Goal: Task Accomplishment & Management: Manage account settings

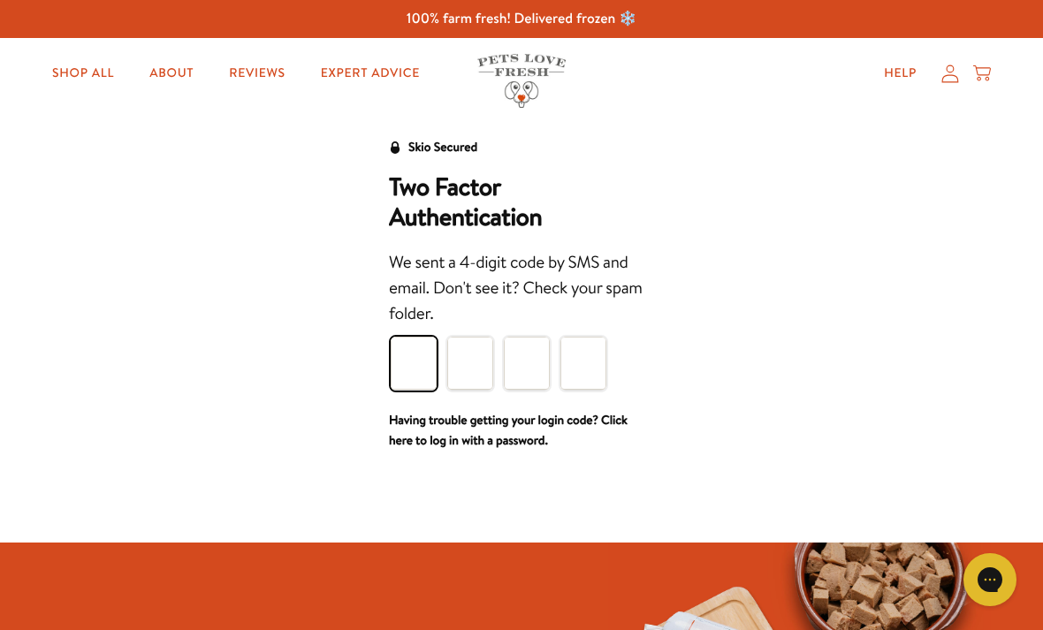
click at [430, 369] on input "Please enter your pin code" at bounding box center [414, 363] width 46 height 53
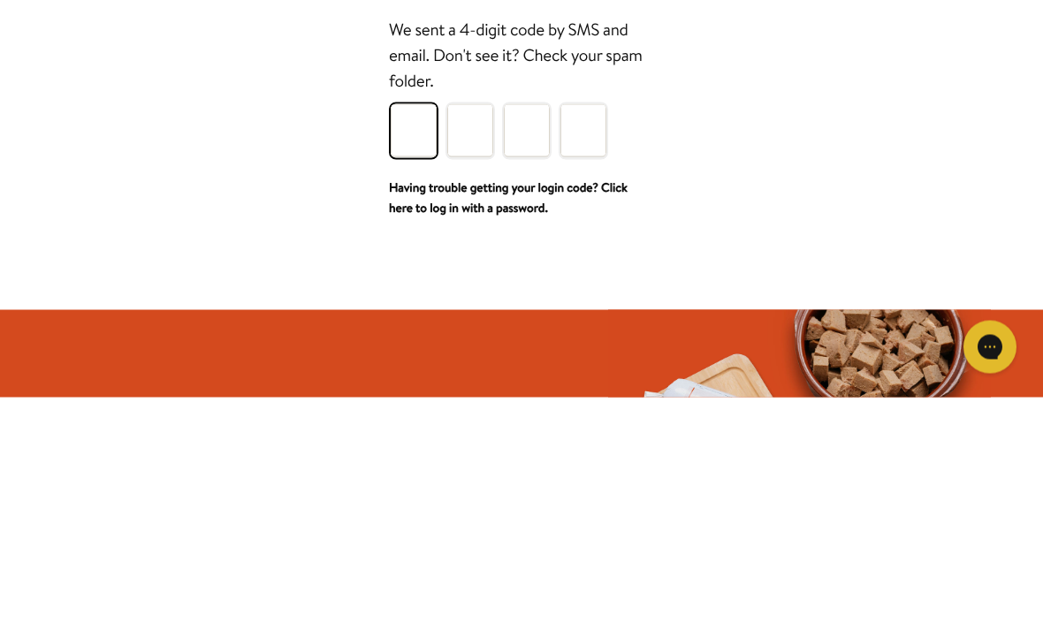
type input "6"
type input "9"
type input "3"
type input "4"
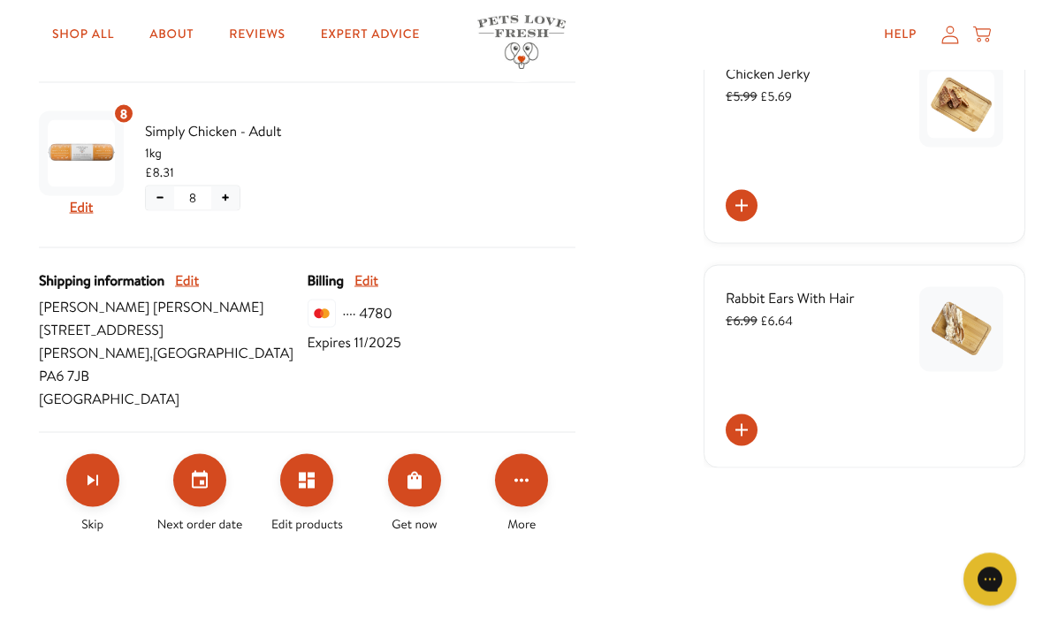
scroll to position [410, 0]
click at [308, 469] on icon "Edit products" at bounding box center [306, 479] width 21 height 21
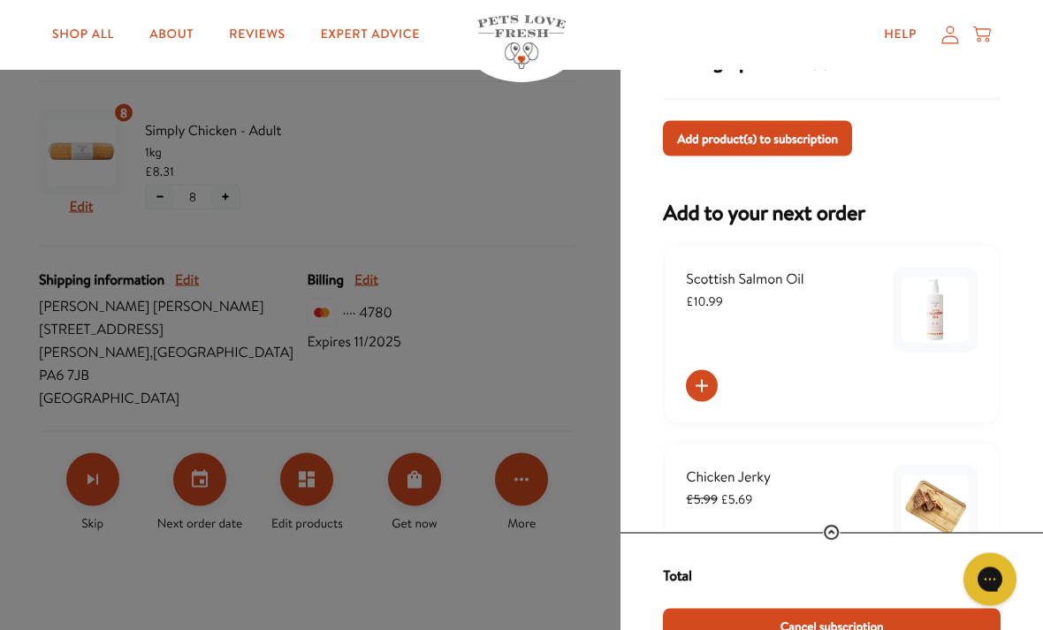
scroll to position [411, 0]
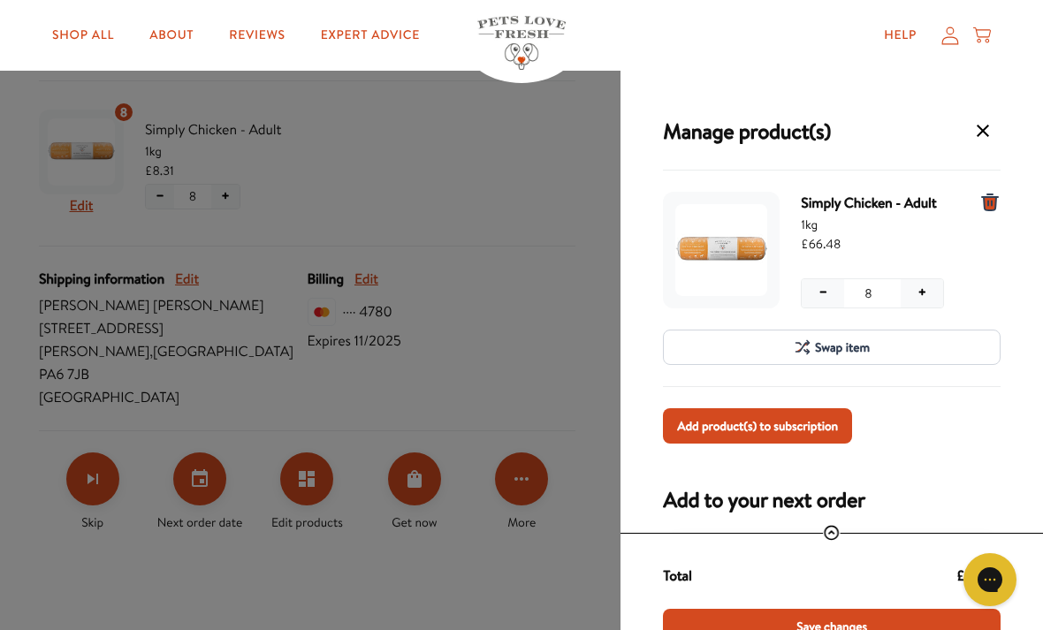
click at [822, 302] on button "−" at bounding box center [823, 293] width 42 height 28
click at [826, 301] on button "−" at bounding box center [823, 293] width 42 height 28
click at [851, 629] on span "Save changes" at bounding box center [831, 626] width 71 height 19
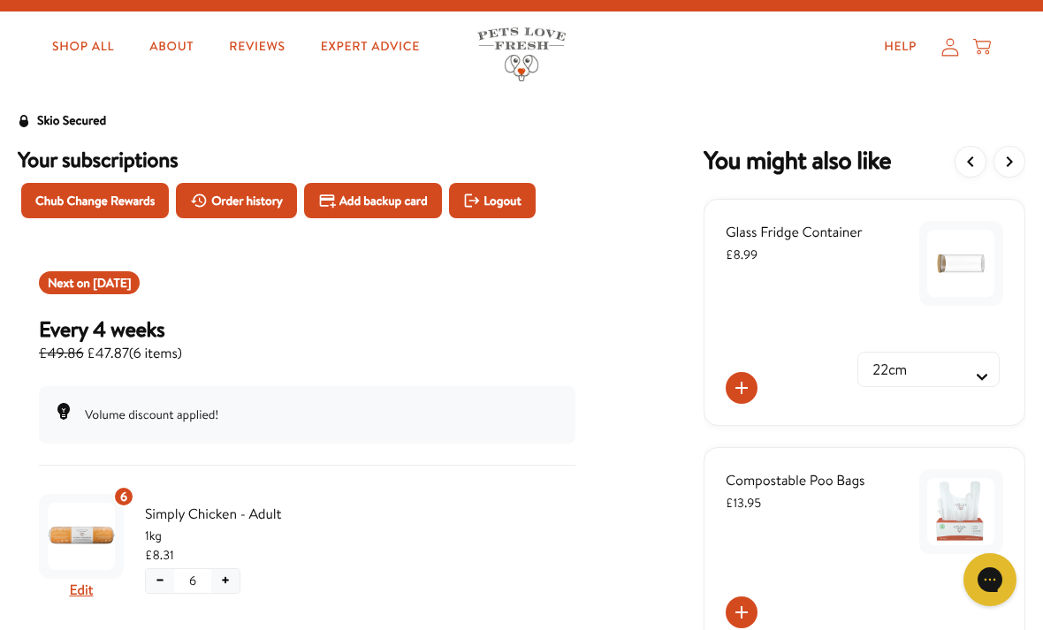
scroll to position [27, 0]
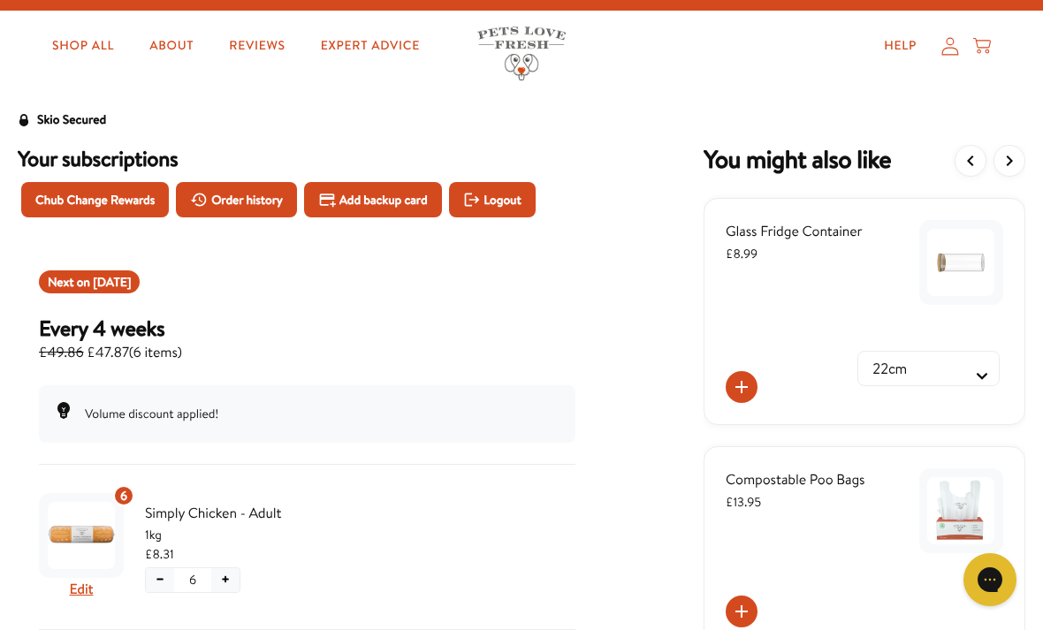
click at [242, 200] on span "Order history" at bounding box center [247, 199] width 72 height 19
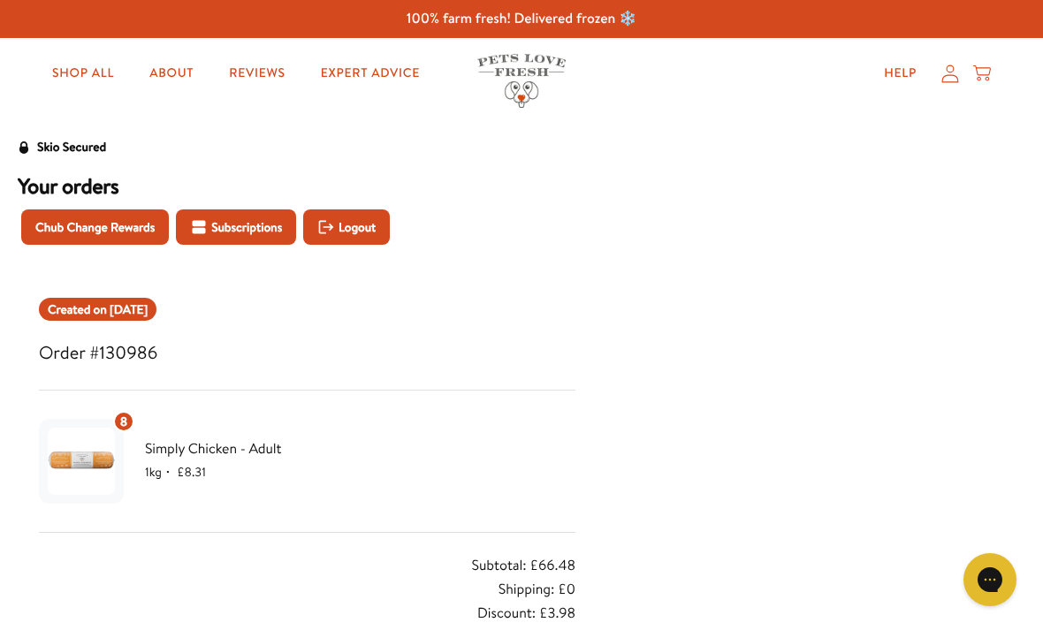
click at [93, 230] on span "Chub Change Rewards" at bounding box center [94, 226] width 119 height 19
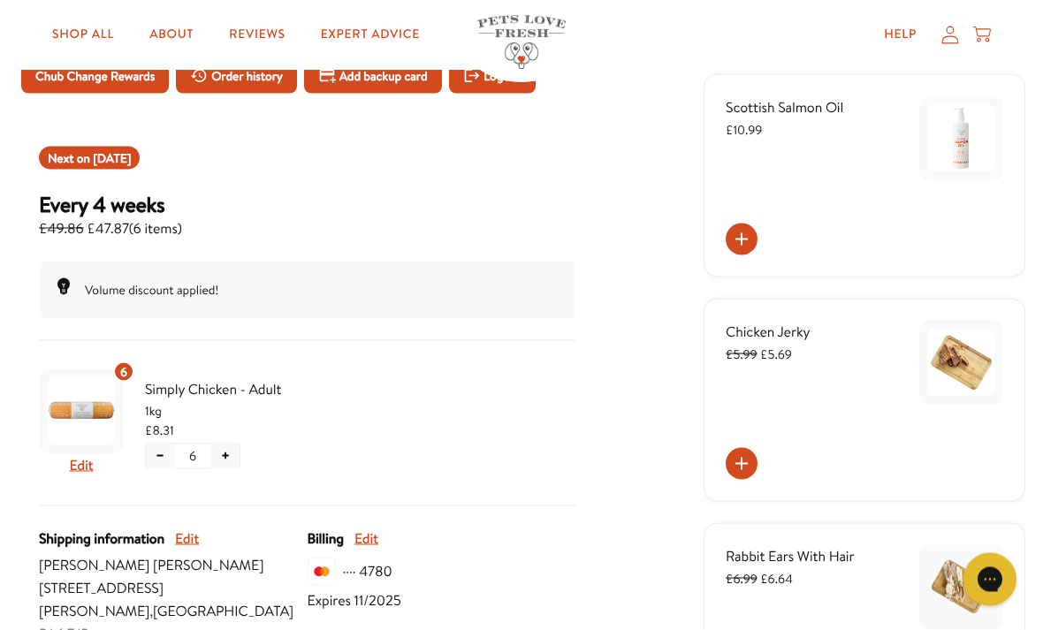
scroll to position [149, 0]
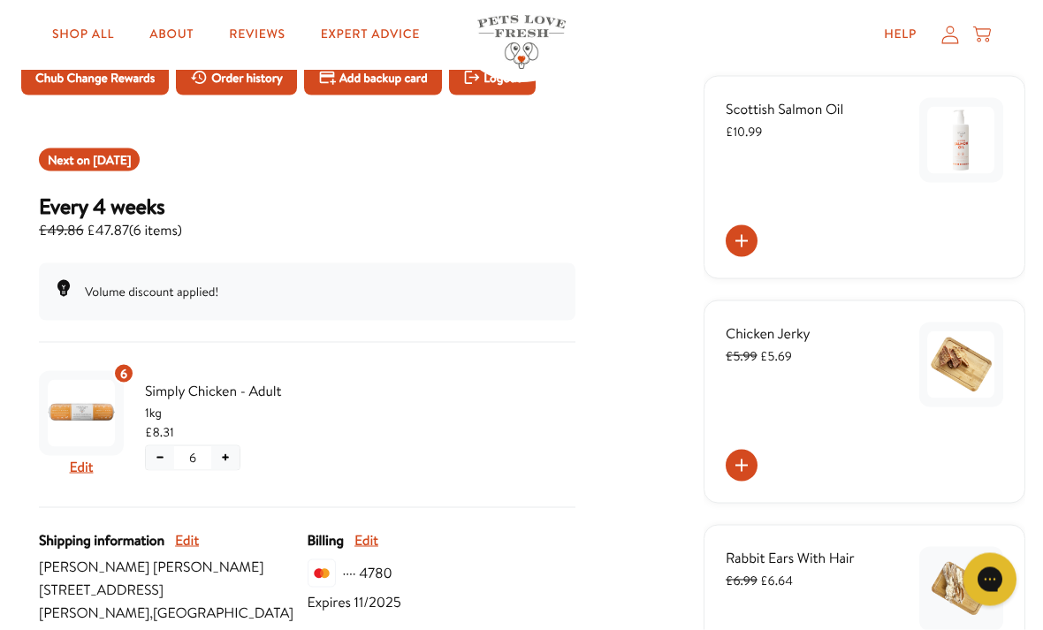
click at [327, 285] on div "Volume discount applied!" at bounding box center [307, 291] width 537 height 57
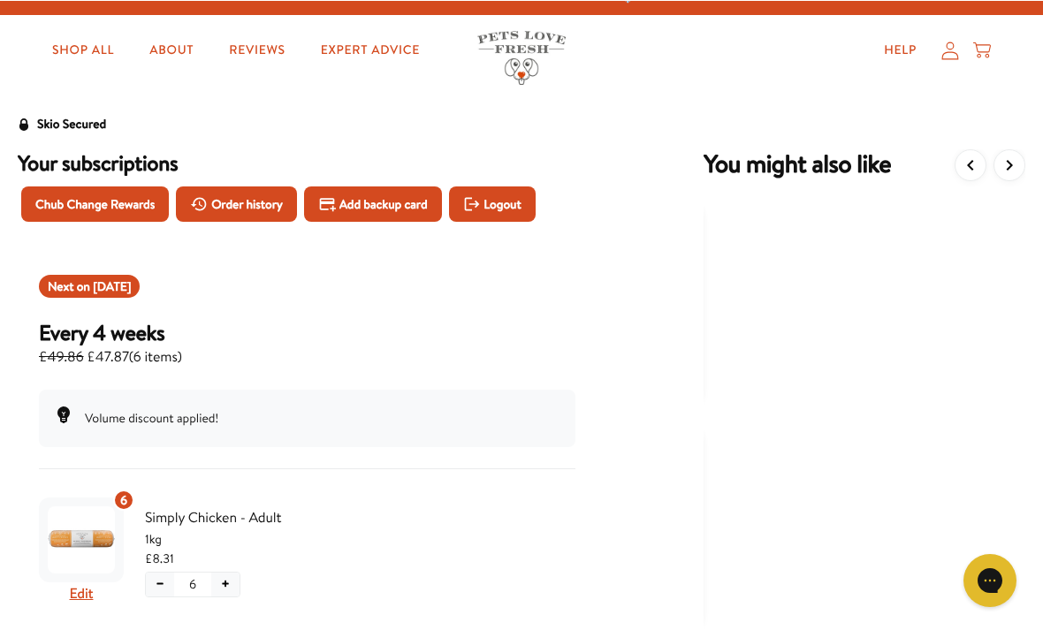
scroll to position [23, 0]
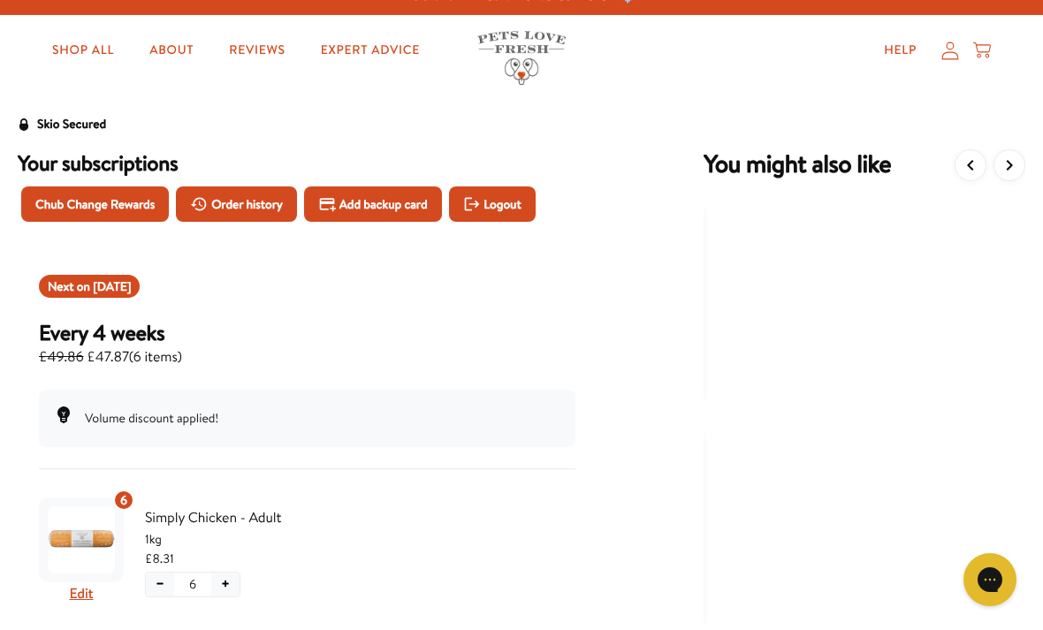
click at [140, 297] on div "Next on Aug 18, 2025" at bounding box center [89, 286] width 101 height 23
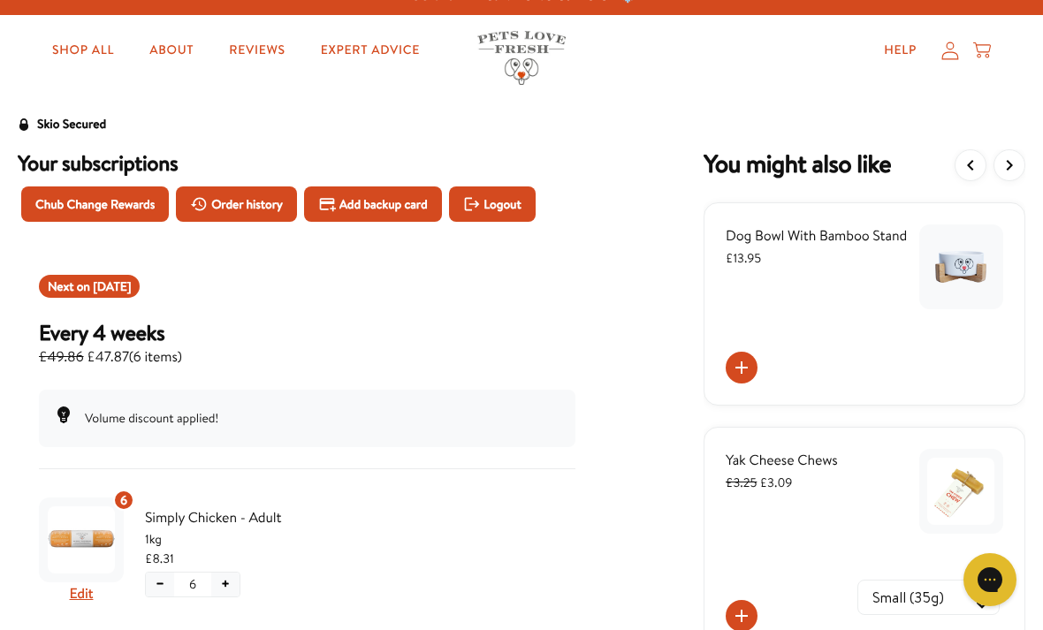
click at [166, 345] on h3 "Every 4 weeks" at bounding box center [110, 332] width 143 height 27
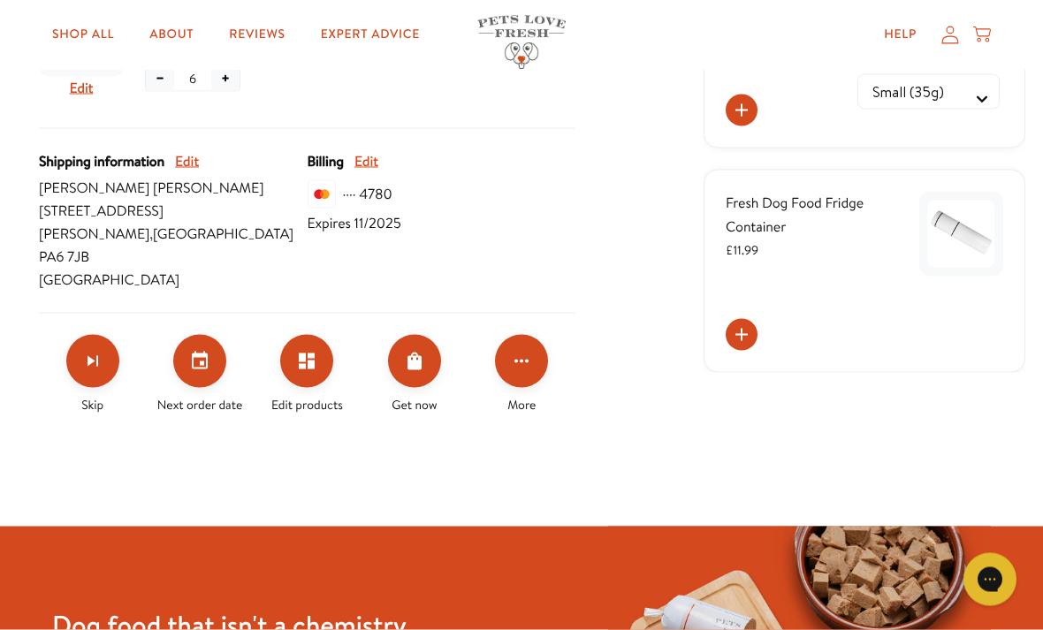
scroll to position [529, 0]
click at [419, 347] on button "Order Now" at bounding box center [414, 360] width 53 height 53
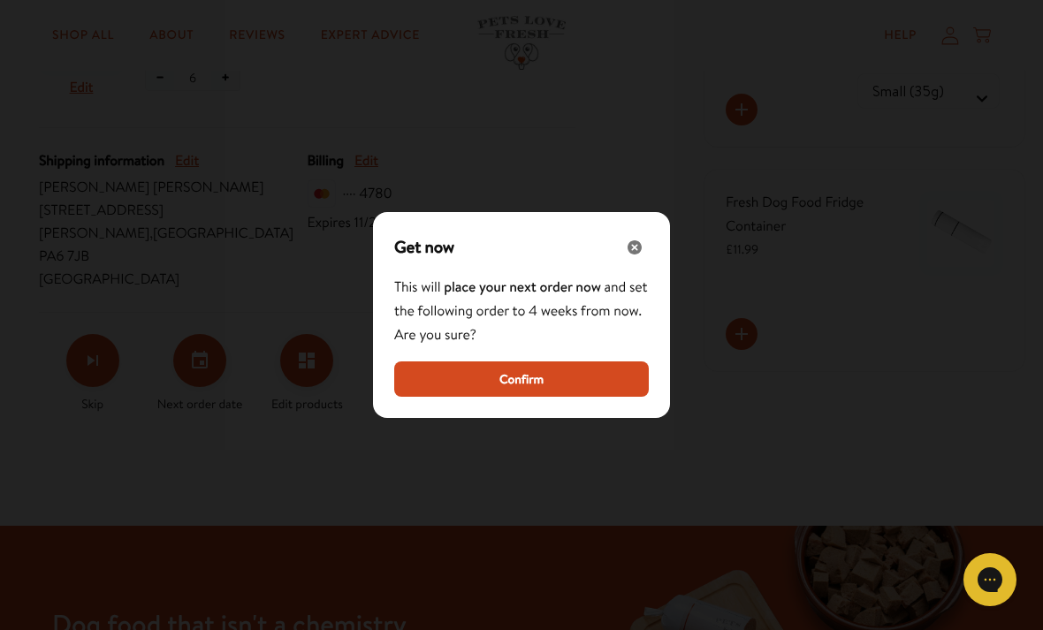
click at [639, 255] on icon "Close" at bounding box center [635, 247] width 14 height 14
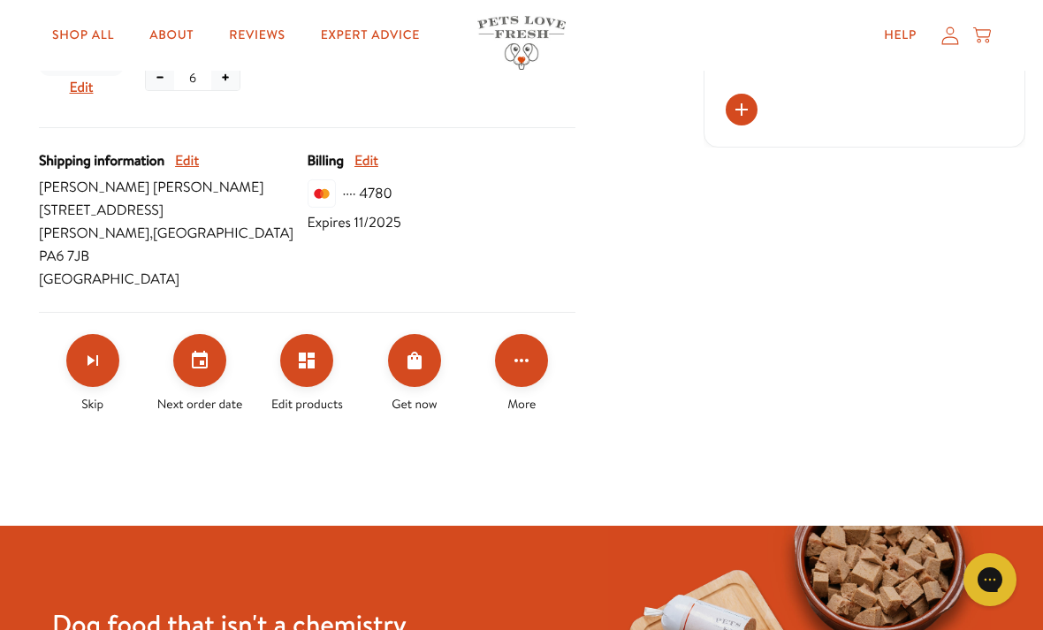
click at [516, 350] on icon "Click for more options" at bounding box center [521, 360] width 21 height 21
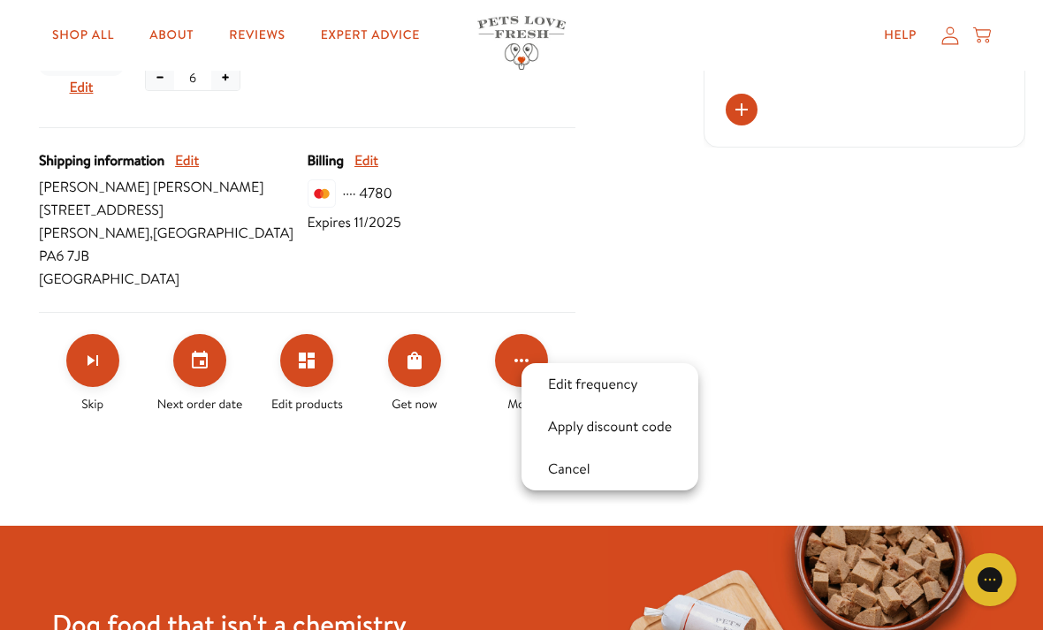
click at [631, 430] on button "Apply discount code" at bounding box center [610, 426] width 134 height 21
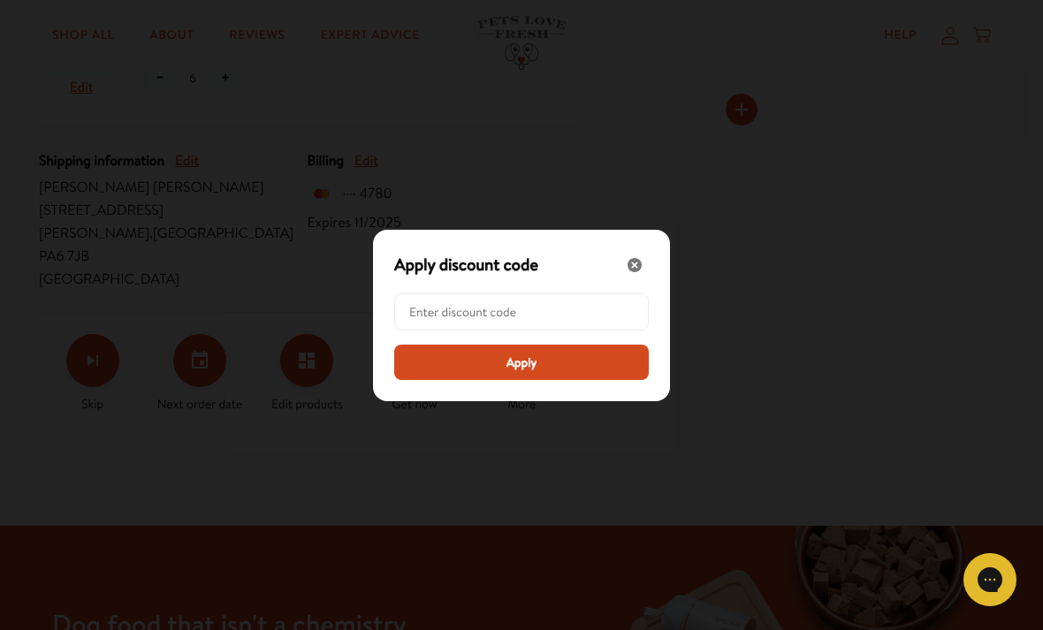
click at [484, 330] on input "Modal" at bounding box center [526, 311] width 235 height 35
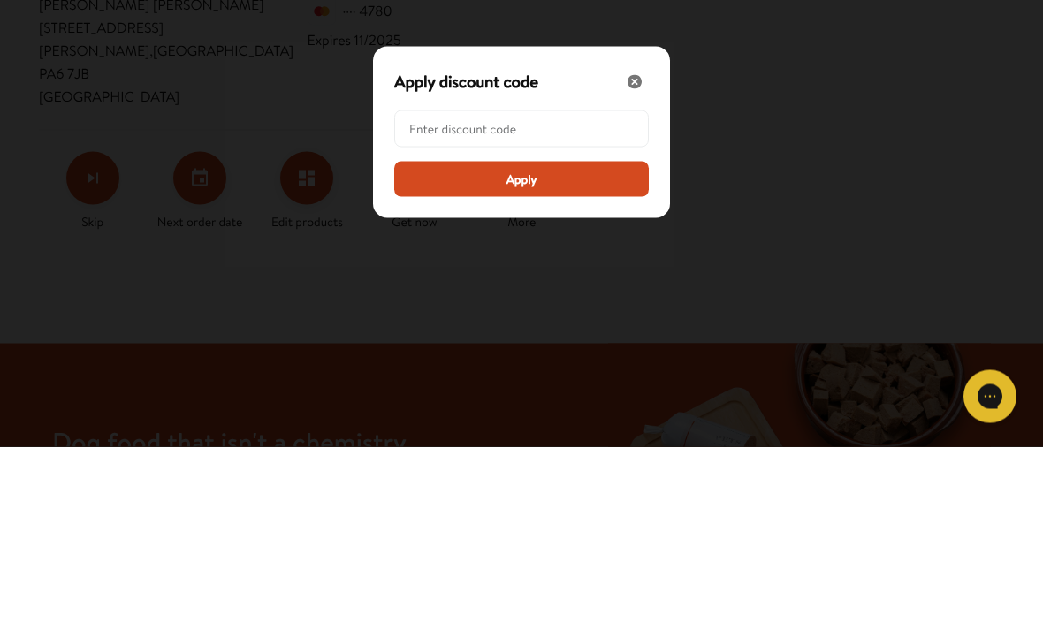
paste input "20"
type input "2"
paste input "20"
type input "20"
click at [534, 345] on button "Apply" at bounding box center [521, 362] width 255 height 35
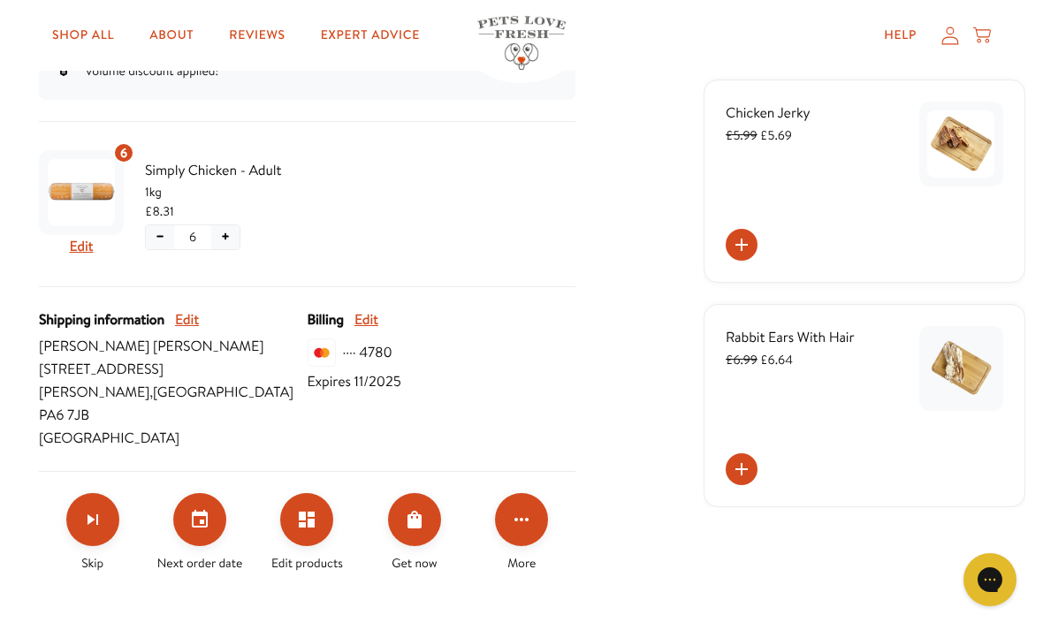
scroll to position [383, 0]
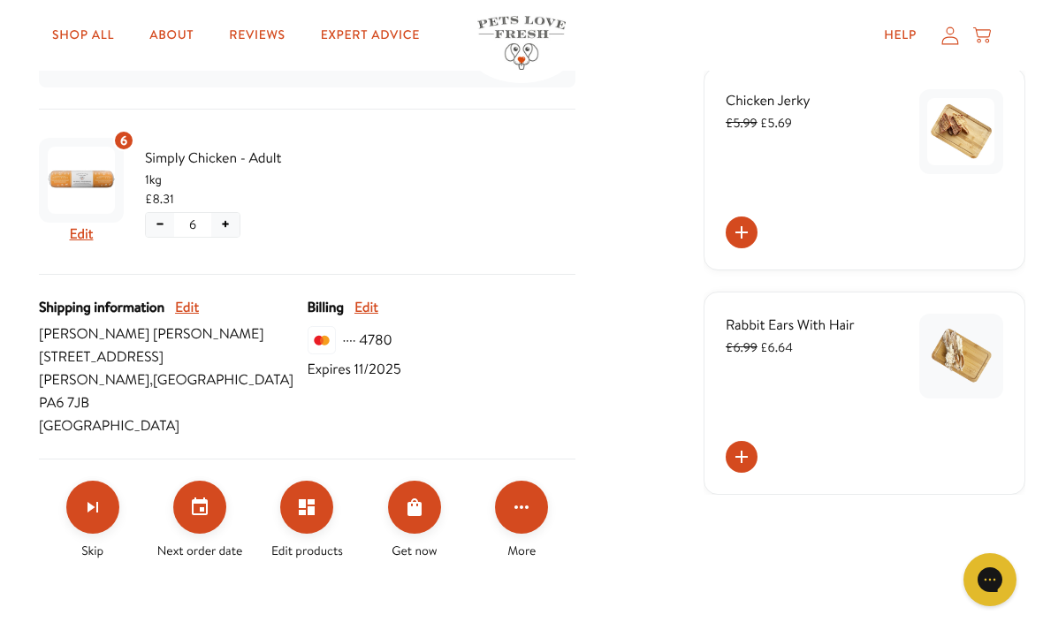
click at [521, 497] on icon "Click for more options" at bounding box center [521, 507] width 21 height 21
click at [613, 577] on button "Apply discount code" at bounding box center [610, 573] width 134 height 21
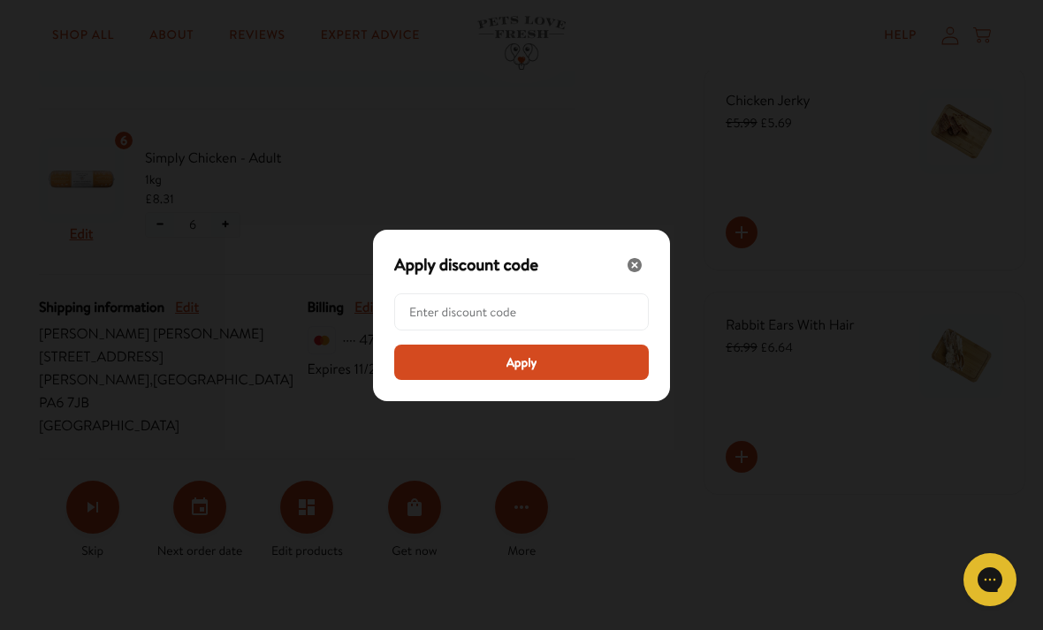
click at [478, 330] on input "Modal" at bounding box center [526, 311] width 235 height 35
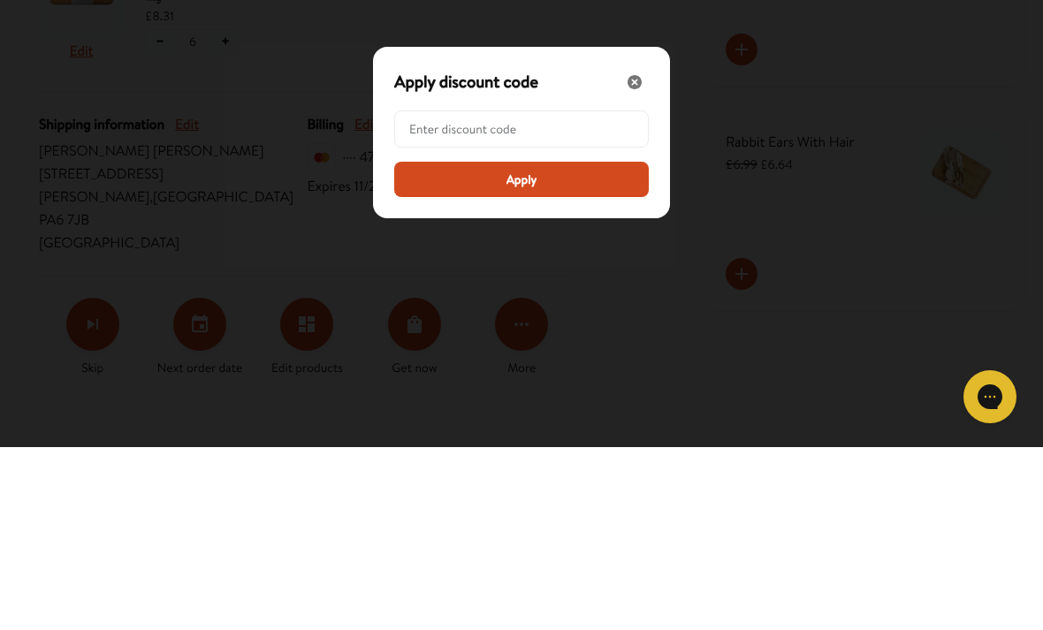
click at [466, 294] on input "Modal" at bounding box center [526, 311] width 235 height 35
paste input "LL-REW-20-ULFEL6FS"
type input "LL-REW-20-ULFEL6FS"
click at [523, 353] on span "Apply" at bounding box center [522, 362] width 31 height 19
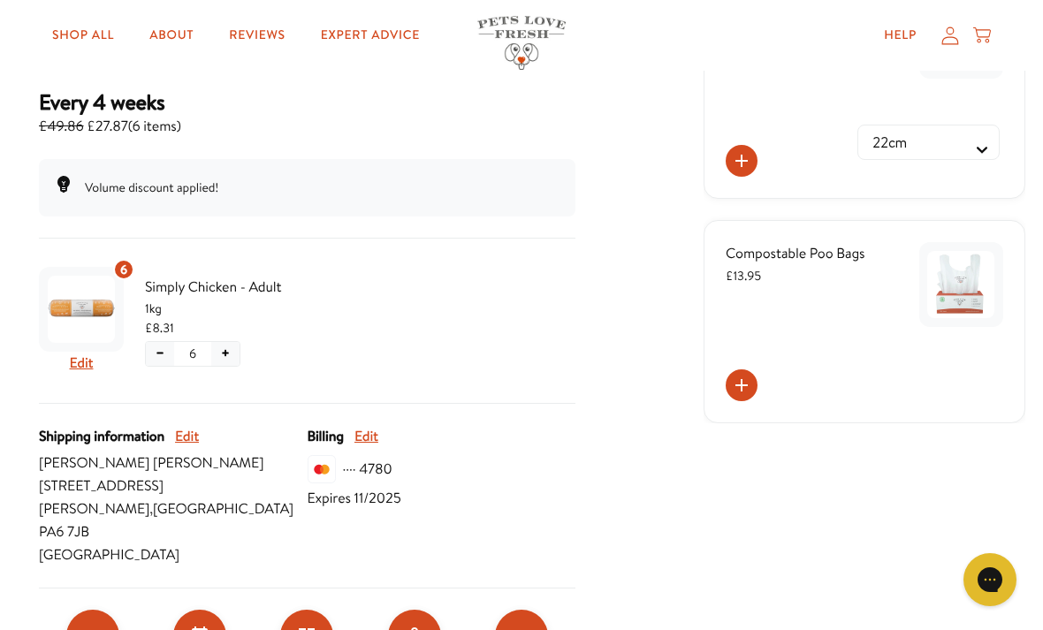
scroll to position [274, 0]
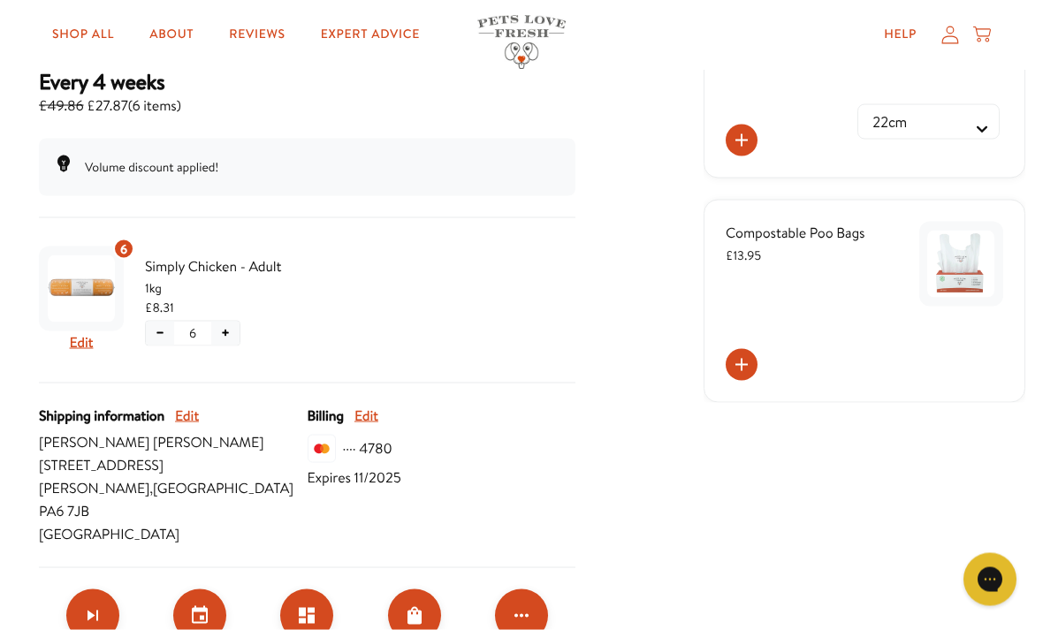
click at [177, 278] on span "Simply Chicken - Adult" at bounding box center [219, 266] width 149 height 23
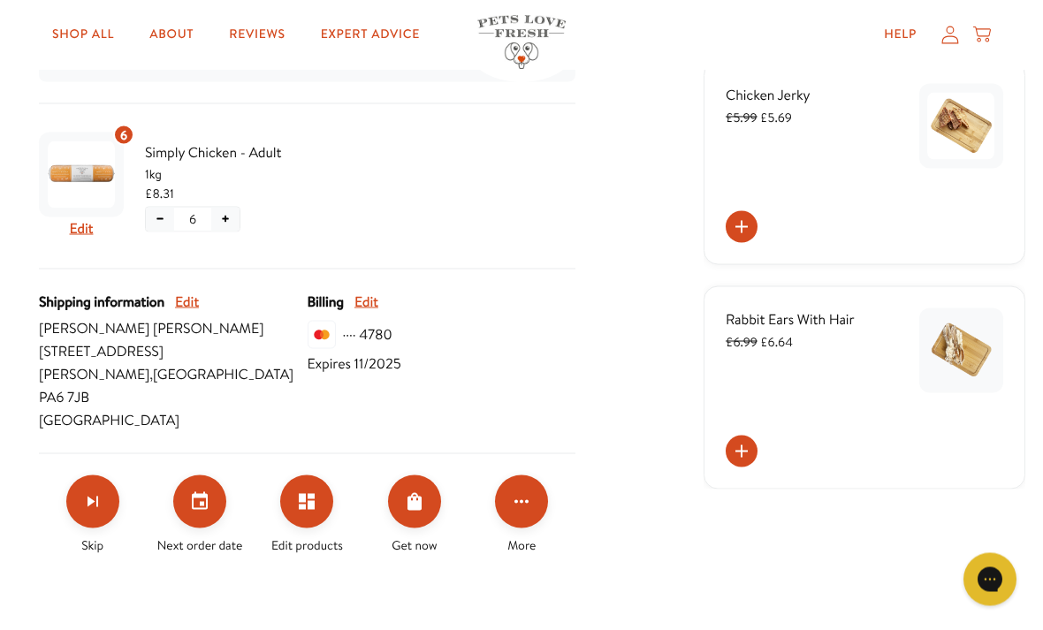
scroll to position [388, 0]
click at [316, 491] on icon "Edit products" at bounding box center [306, 501] width 21 height 21
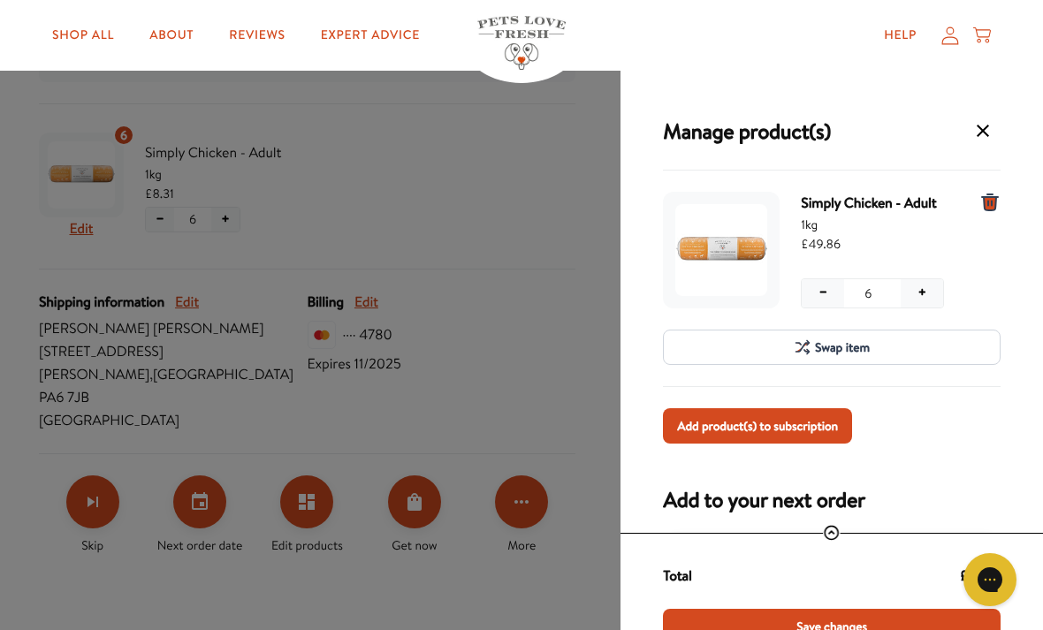
click at [918, 286] on button "+" at bounding box center [922, 293] width 42 height 28
click at [920, 292] on button "+" at bounding box center [922, 293] width 42 height 28
click at [838, 625] on span "Save changes" at bounding box center [831, 626] width 71 height 19
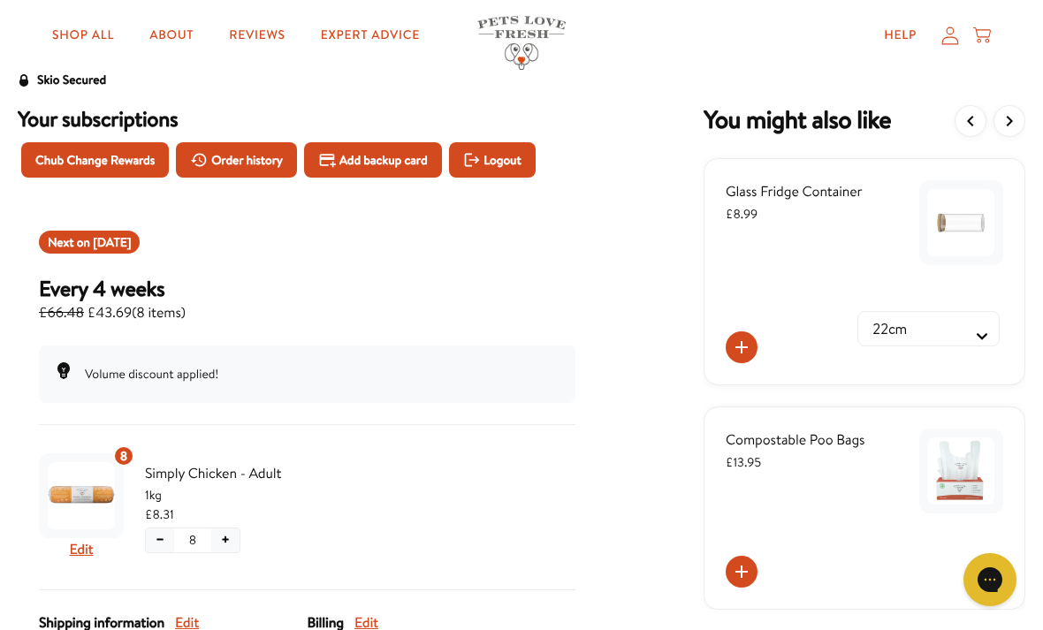
scroll to position [0, 0]
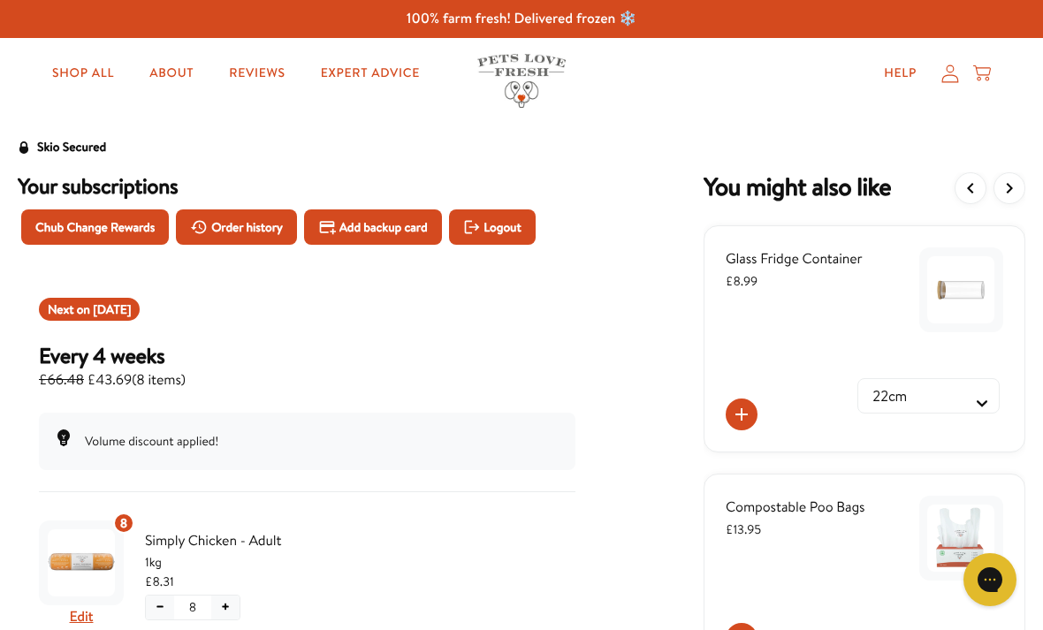
click at [521, 217] on span "Logout" at bounding box center [502, 226] width 37 height 19
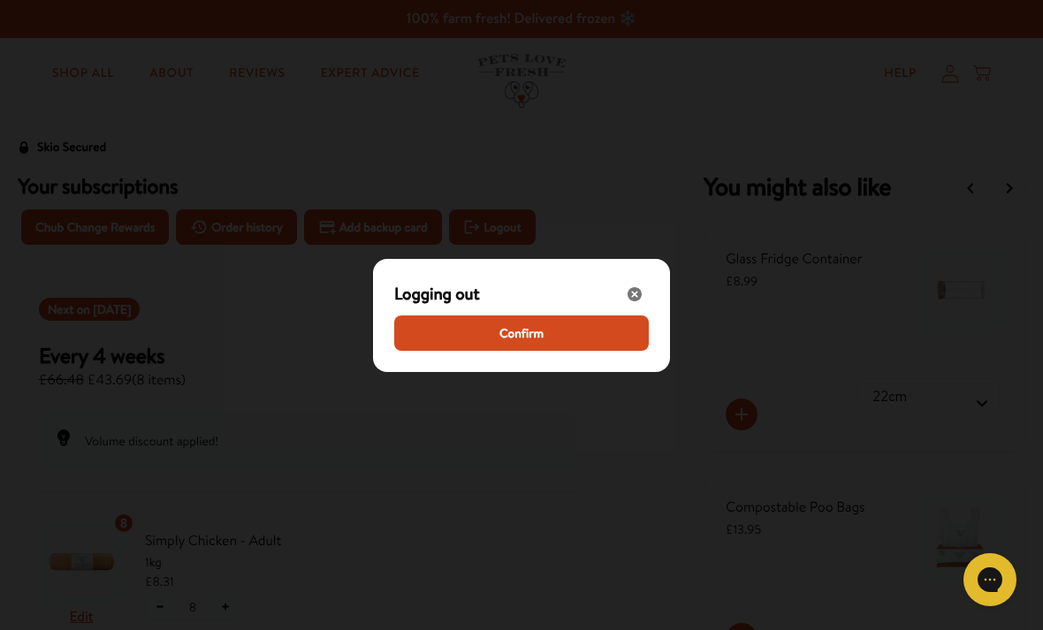
click at [523, 326] on span "Confirm" at bounding box center [521, 333] width 44 height 19
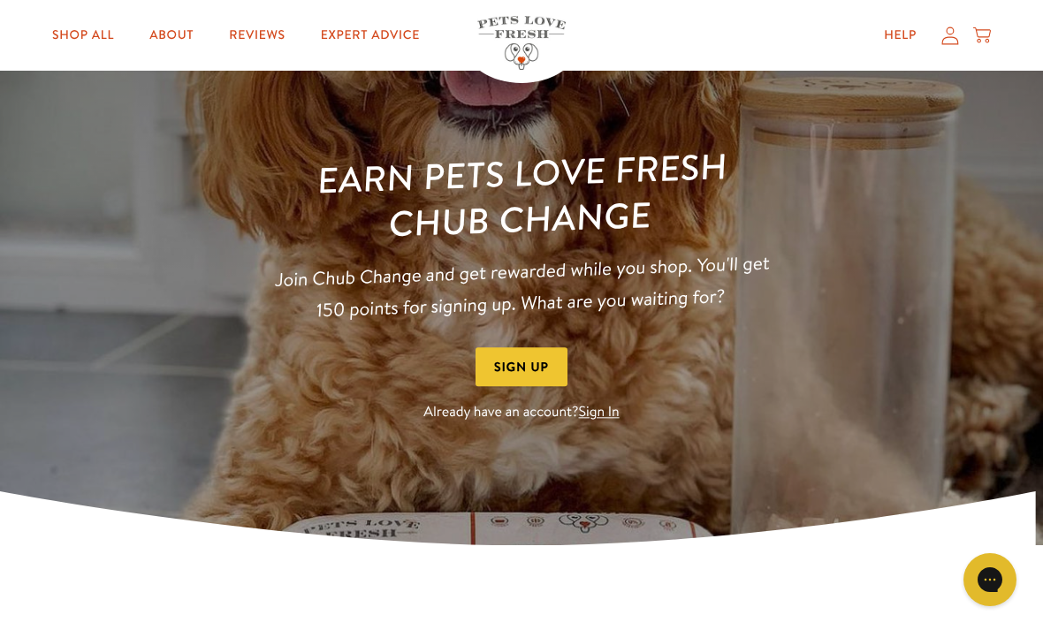
scroll to position [115, 0]
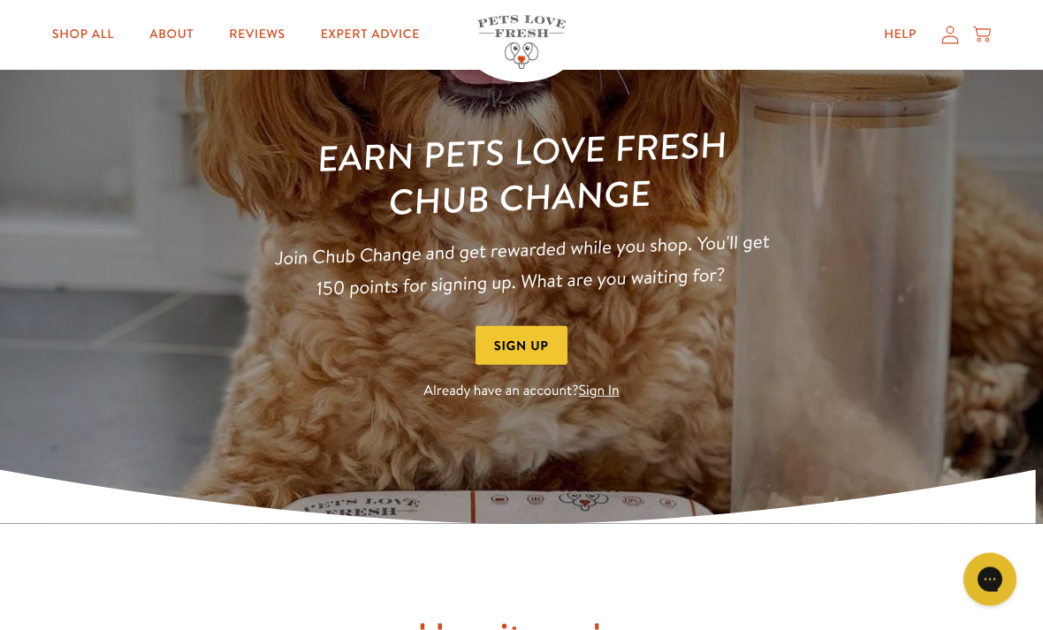
click at [614, 393] on link "Sign In" at bounding box center [599, 391] width 41 height 19
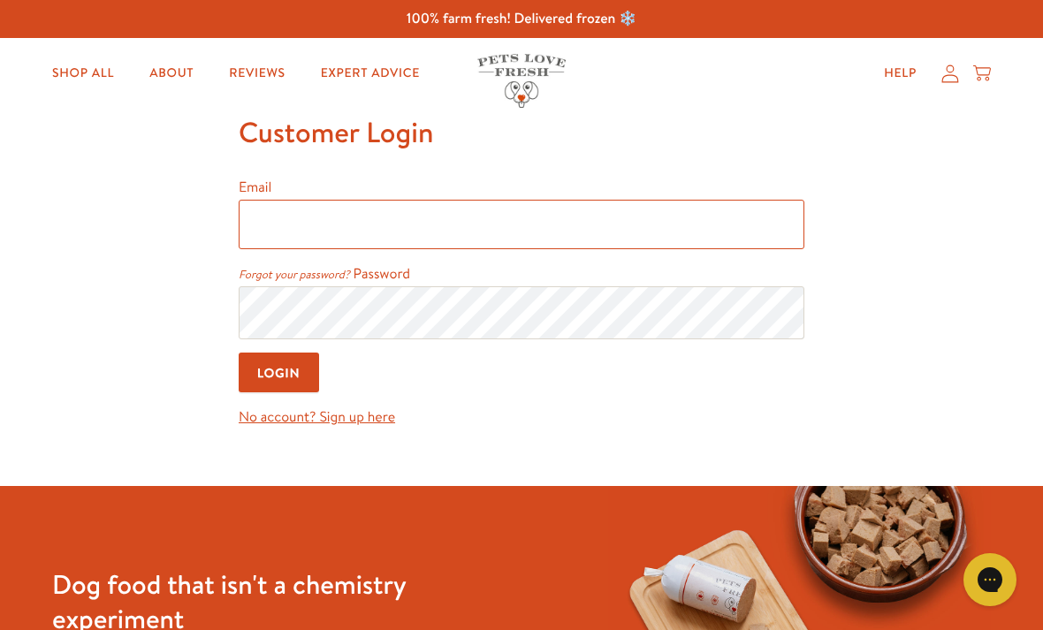
type input "maureen.smith53@gmail.com"
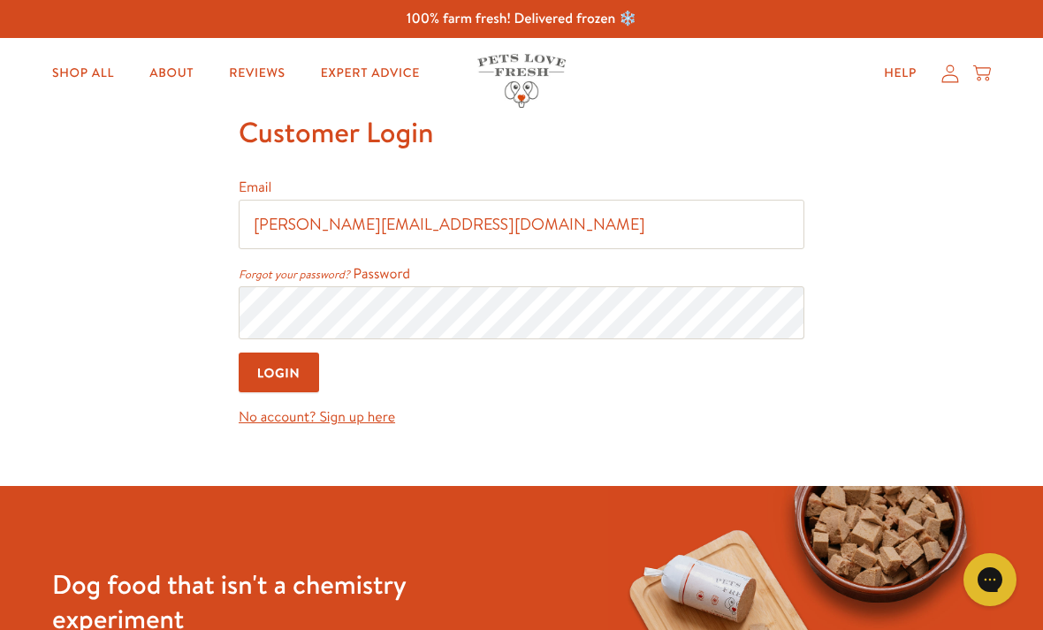
click at [279, 375] on input "Login" at bounding box center [279, 373] width 80 height 40
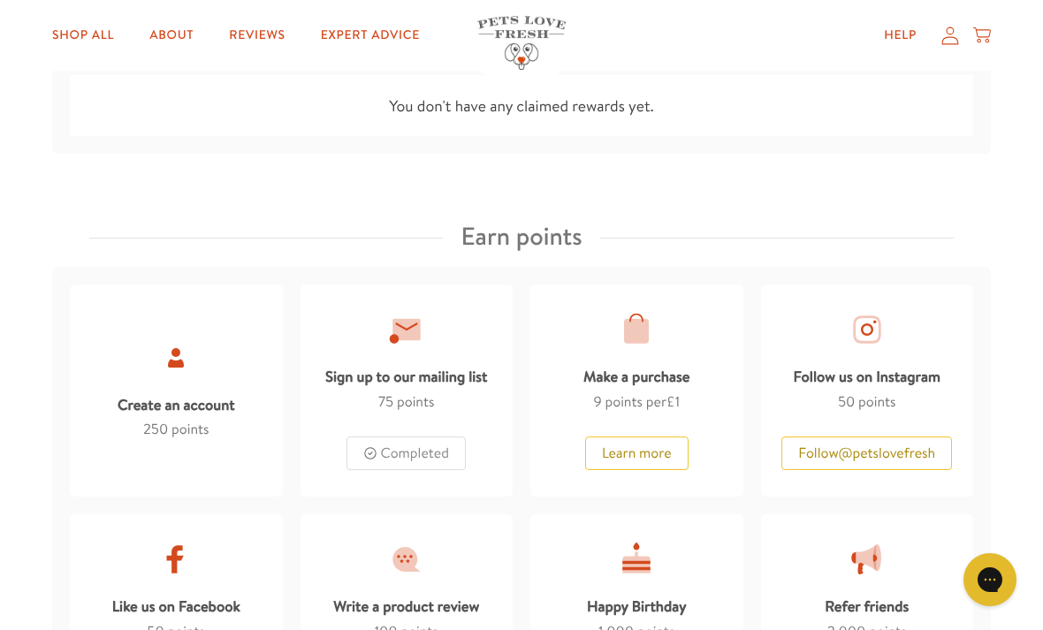
scroll to position [779, 0]
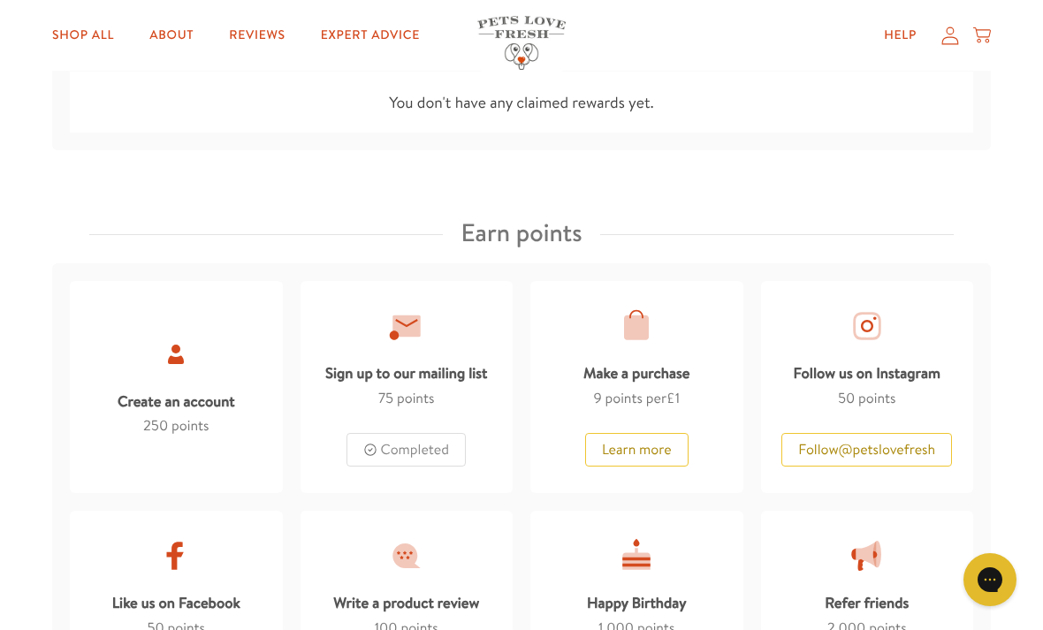
click at [668, 451] on button "Learn more" at bounding box center [636, 450] width 103 height 34
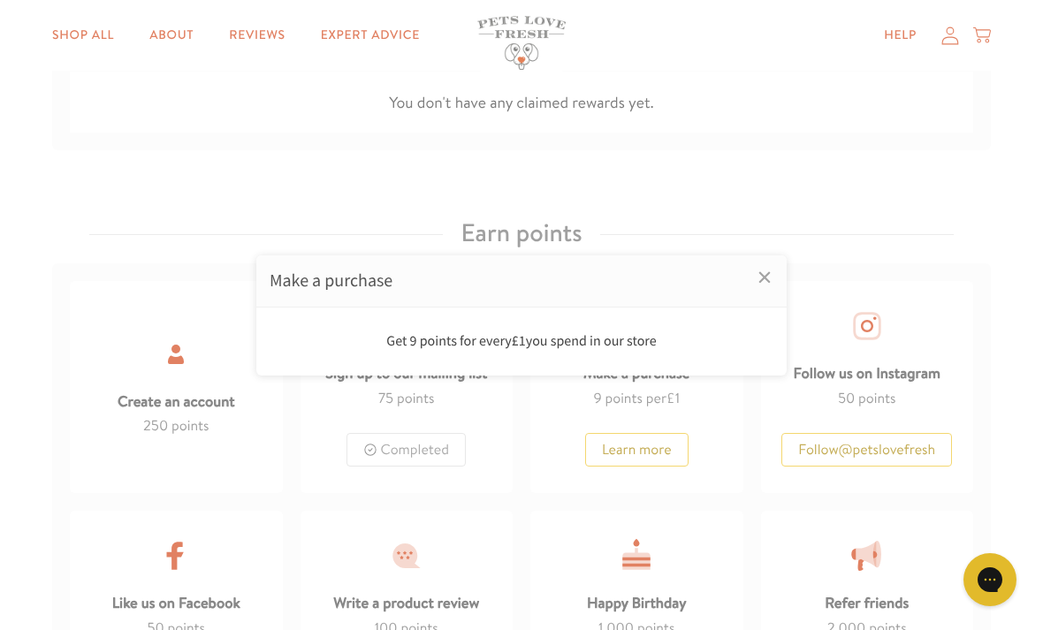
click at [772, 299] on link "×" at bounding box center [765, 277] width 44 height 44
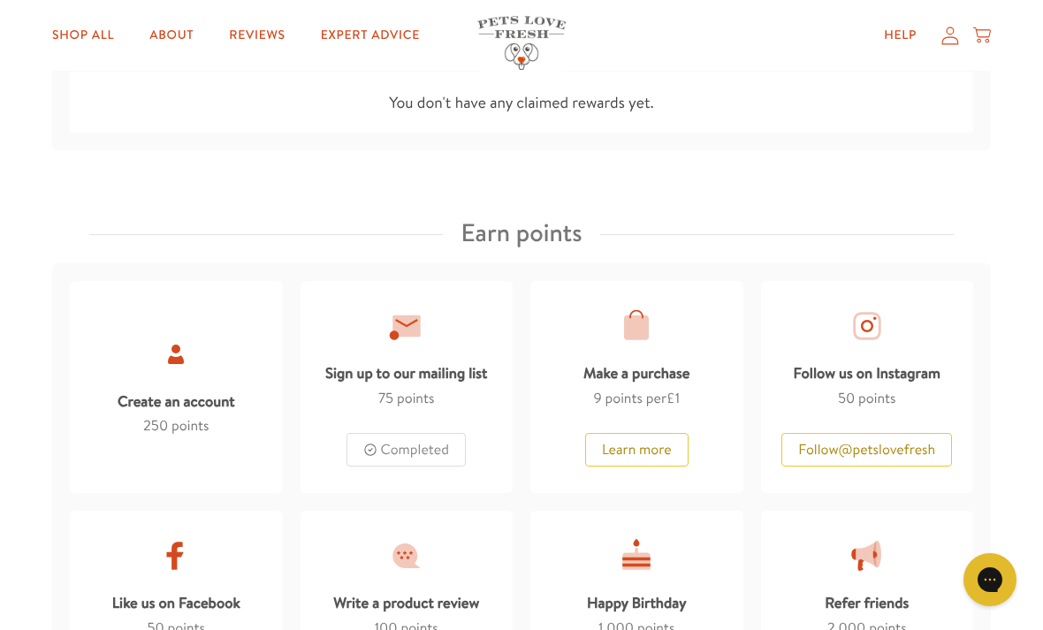
click at [648, 371] on div "Make a purchase" at bounding box center [636, 370] width 107 height 34
click at [633, 339] on div at bounding box center [636, 326] width 37 height 37
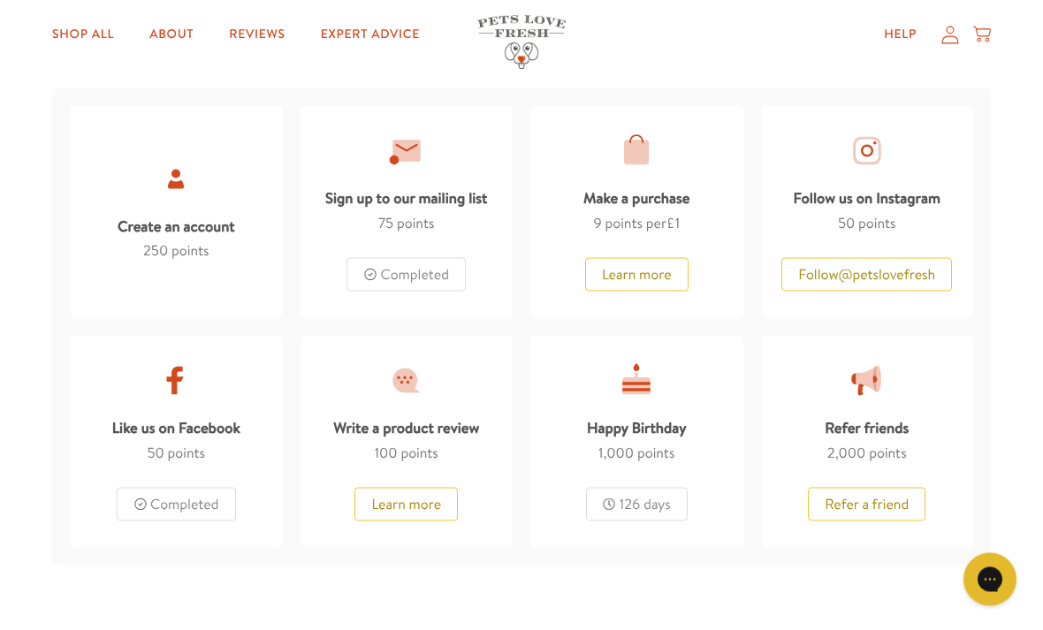
scroll to position [955, 0]
click at [646, 270] on button "Learn more" at bounding box center [636, 274] width 103 height 34
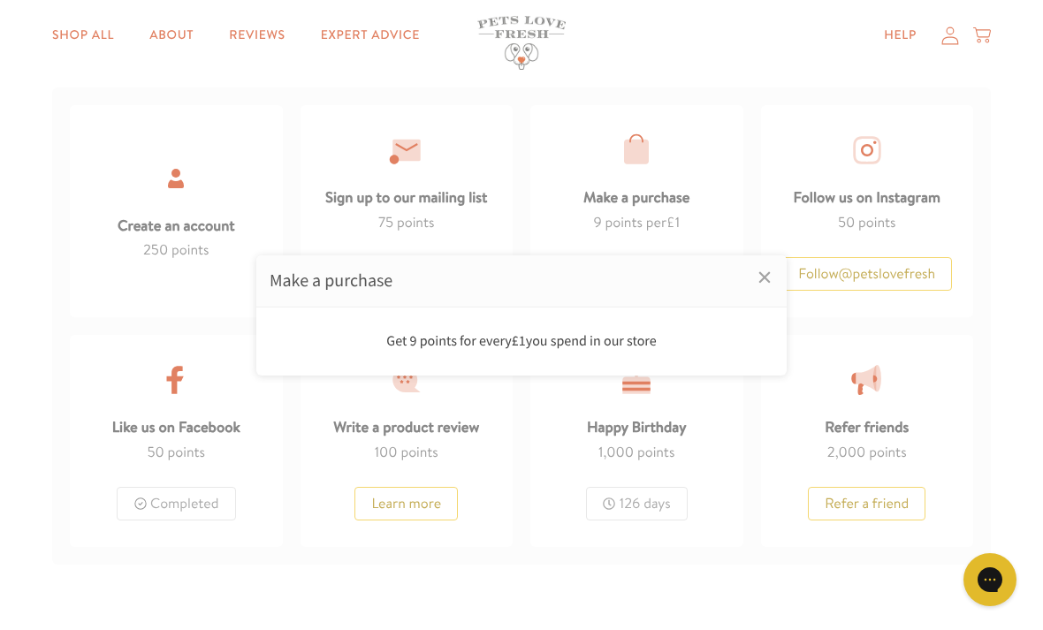
click at [612, 353] on div "Get 9 points for every £1 you spend in our store" at bounding box center [522, 341] width 504 height 24
click at [766, 299] on link "×" at bounding box center [765, 277] width 44 height 44
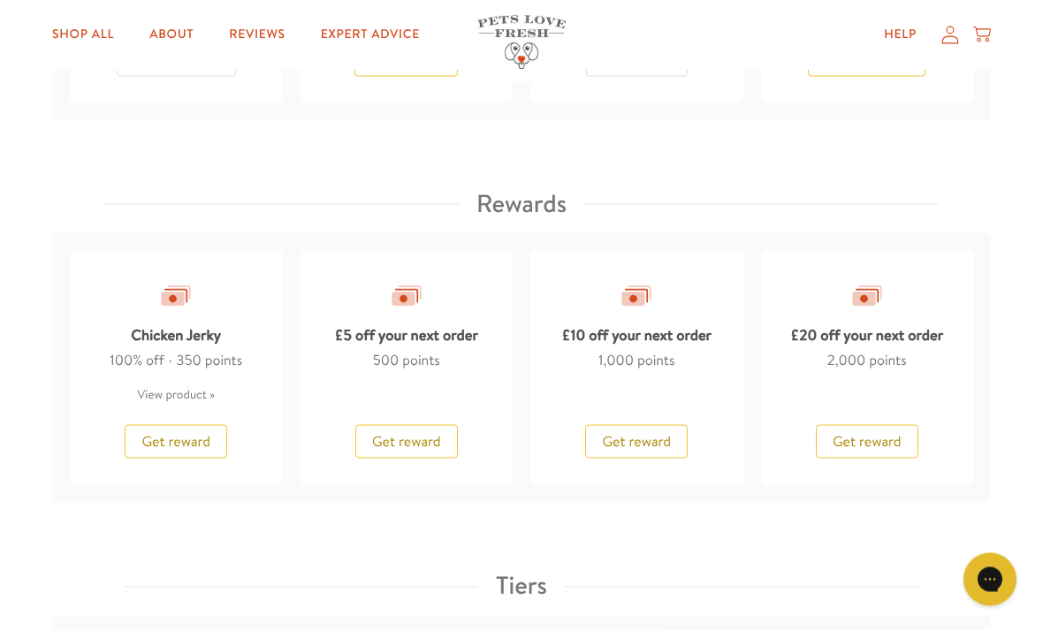
scroll to position [1399, 0]
click at [879, 439] on span "Get reward" at bounding box center [867, 440] width 69 height 19
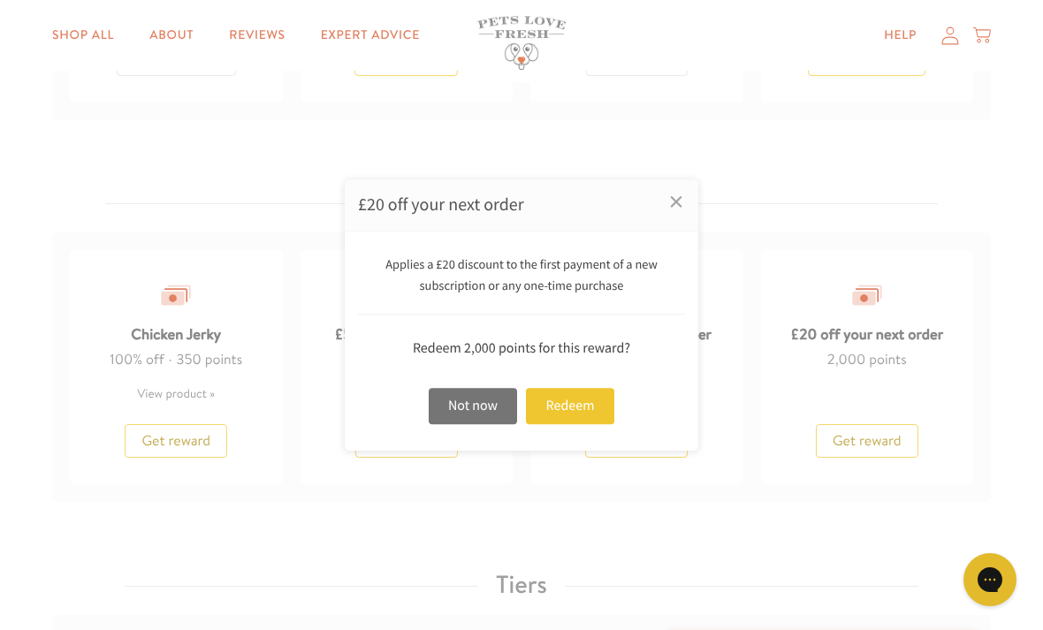
click at [585, 403] on div "Redeem" at bounding box center [570, 406] width 88 height 36
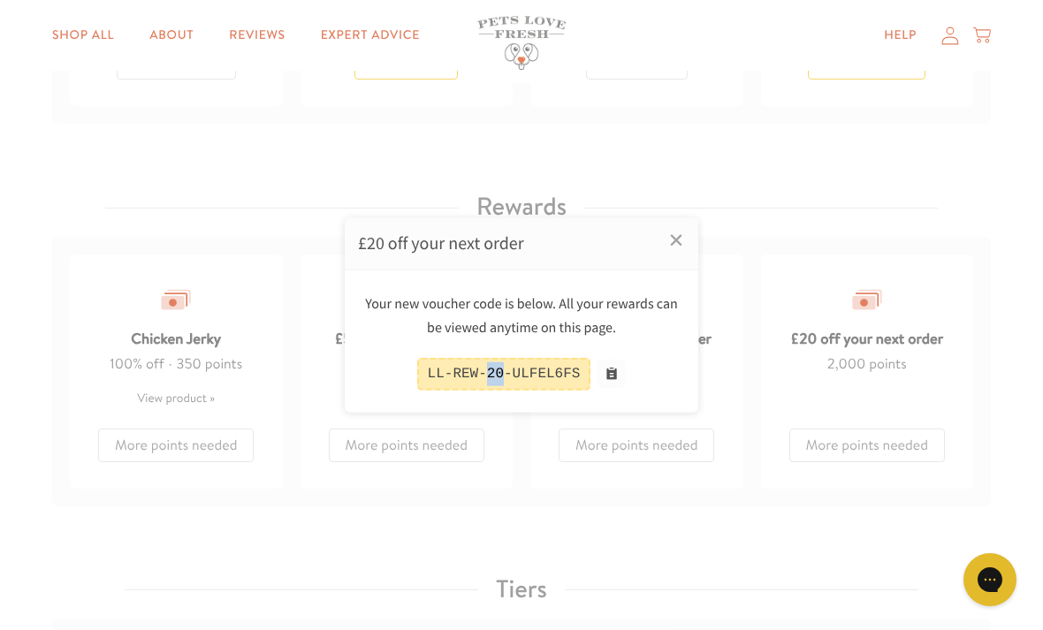
copy div "20"
click at [693, 376] on div "Your new voucher code is below. All your rewards can be viewed anytime on this …" at bounding box center [522, 341] width 354 height 143
click at [681, 244] on link "×" at bounding box center [676, 239] width 44 height 44
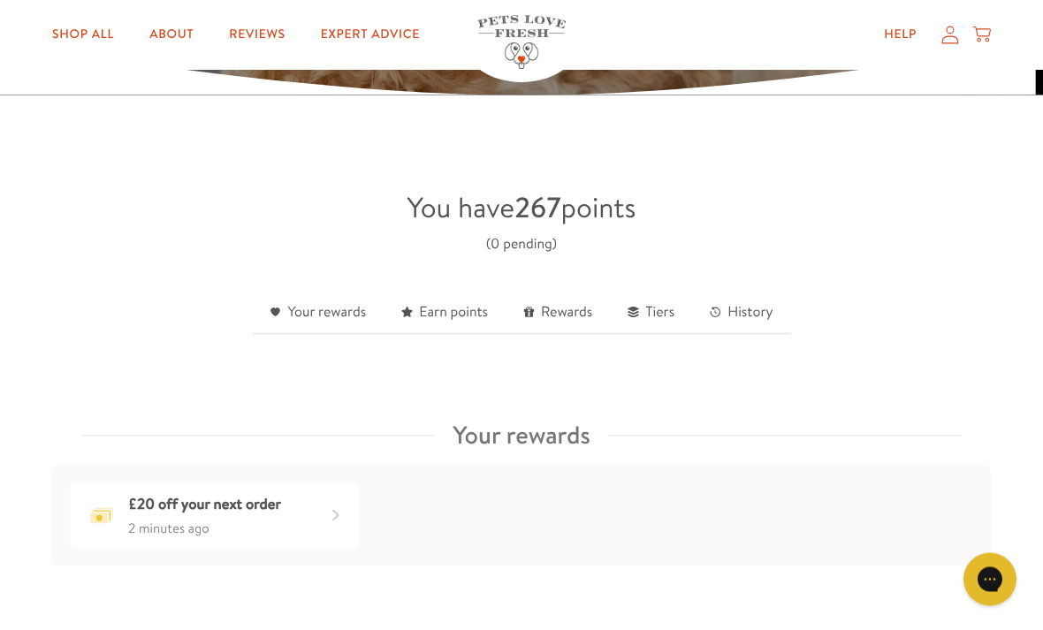
scroll to position [367, 0]
click at [331, 513] on div "£20 off your next order" at bounding box center [336, 516] width 28 height 28
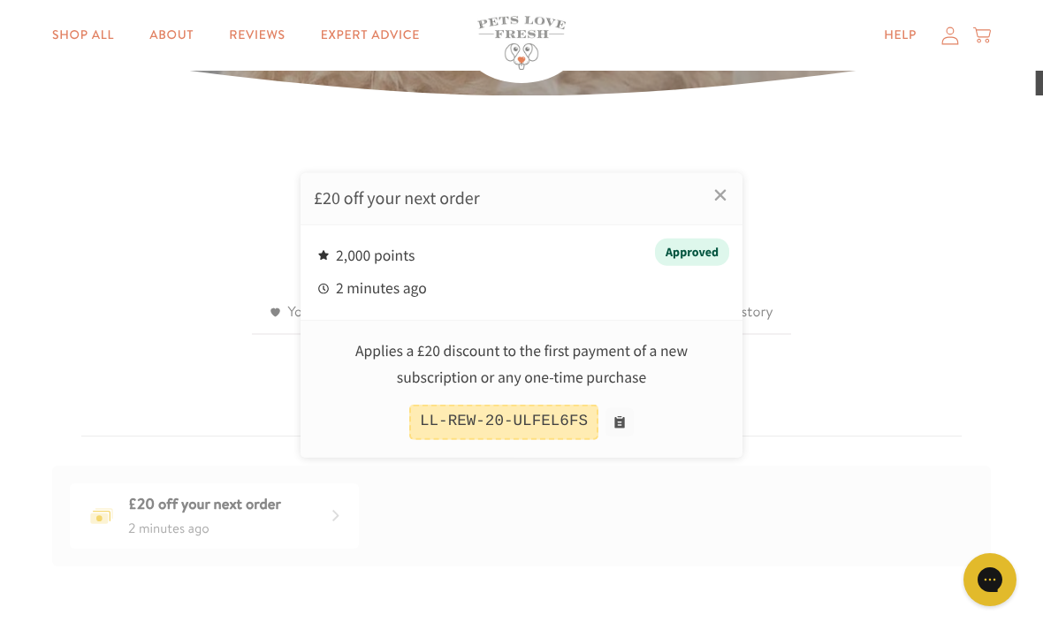
click at [621, 437] on button at bounding box center [620, 422] width 28 height 28
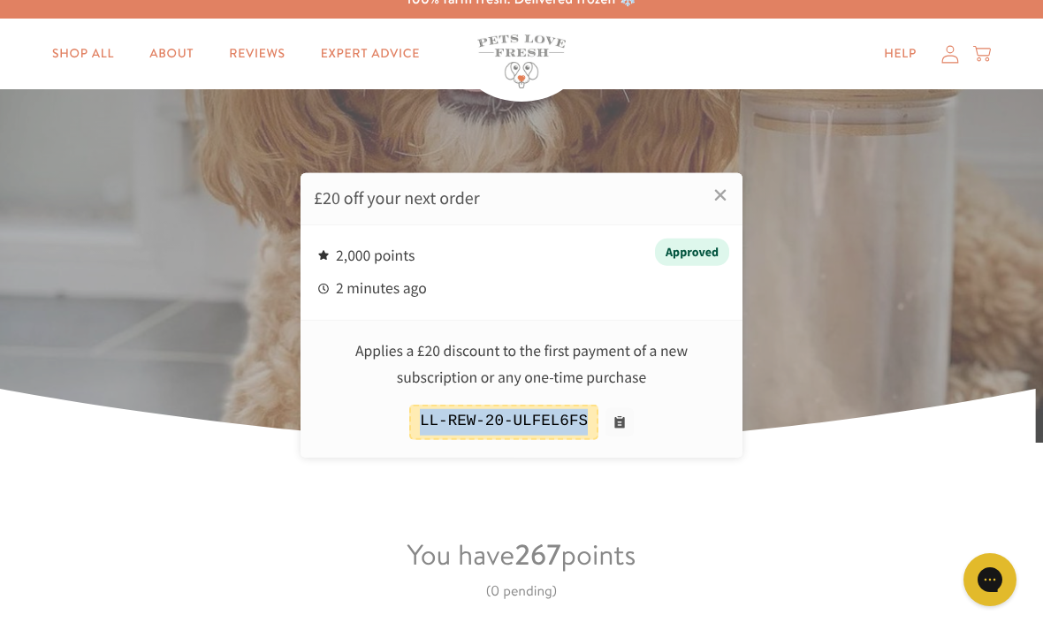
scroll to position [0, 0]
